Goal: Obtain resource: Obtain resource

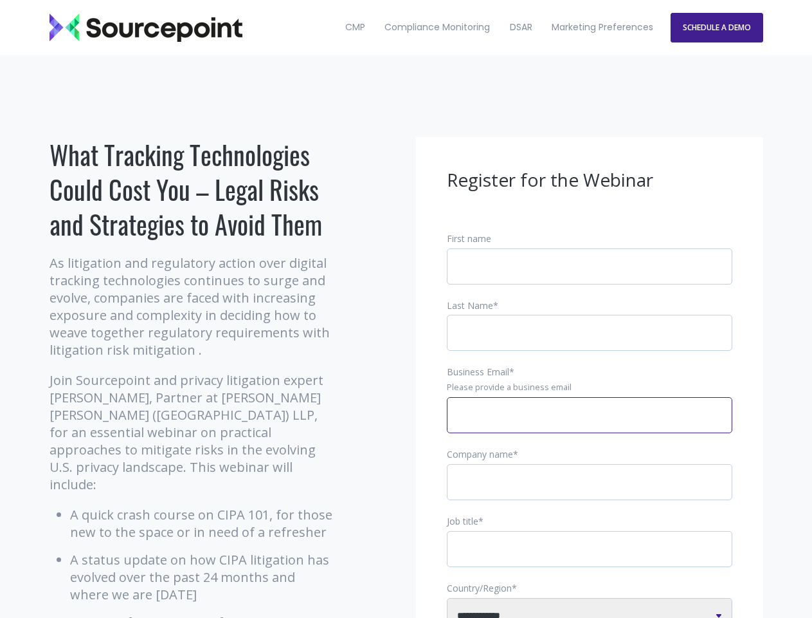
click at [590, 425] on input "Business Email *" at bounding box center [590, 415] width 286 height 36
